Goal: Find specific page/section: Find specific page/section

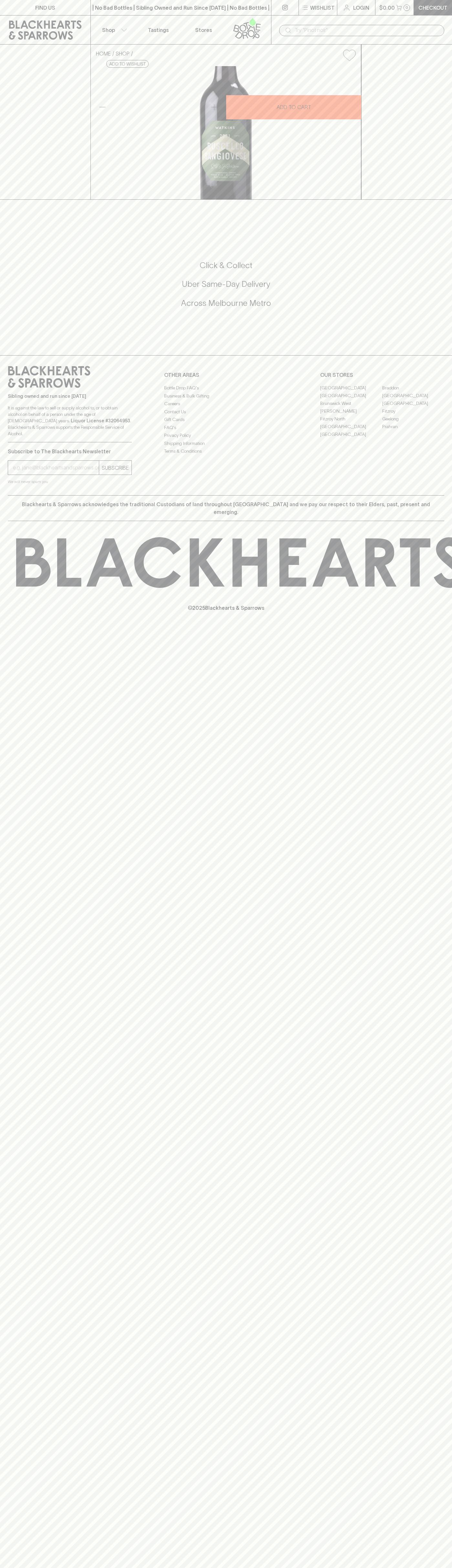
click at [351, 430] on link "[GEOGRAPHIC_DATA]" at bounding box center [351, 426] width 62 height 8
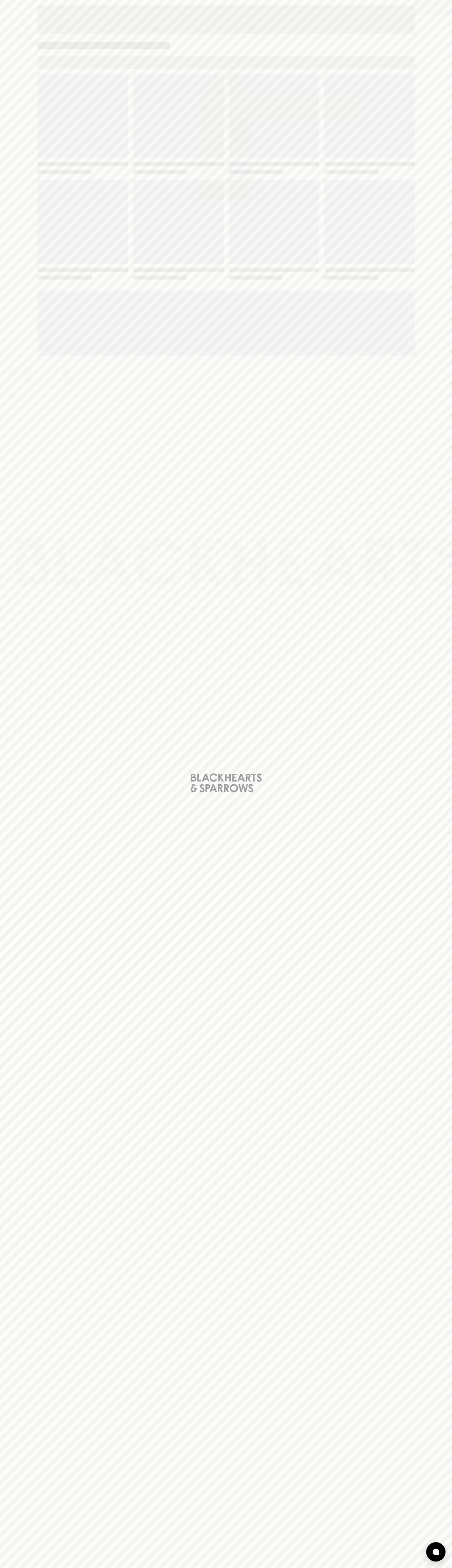
click at [307, 189] on span "Loading" at bounding box center [274, 222] width 90 height 84
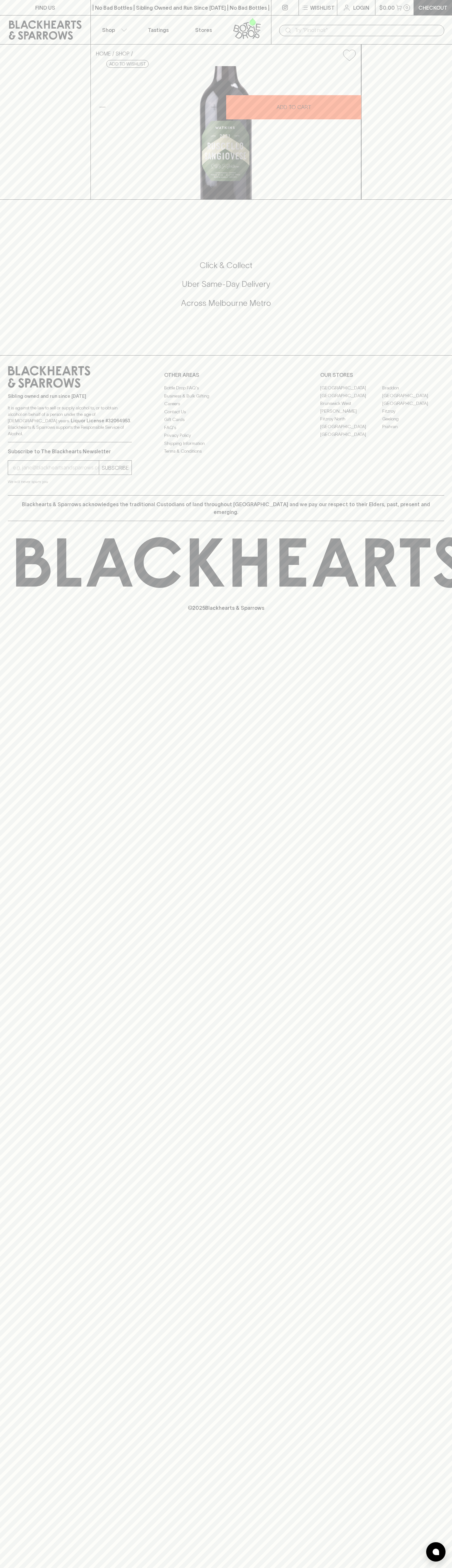
click at [321, 24] on div "​" at bounding box center [361, 30] width 165 height 12
click at [450, 495] on div "Sibling owned and run since 2006 It is against the law to sell or supply alcoho…" at bounding box center [226, 425] width 452 height 140
click at [163, 1567] on html "FIND US | No Bad Bottles | Sibling Owned and Run Since 2006 | No Bad Bottles | …" at bounding box center [226, 784] width 452 height 1568
click at [13, 854] on div "FIND US | No Bad Bottles | Sibling Owned and Run Since 2006 | No Bad Bottles | …" at bounding box center [226, 784] width 452 height 1568
